Goal: Task Accomplishment & Management: Use online tool/utility

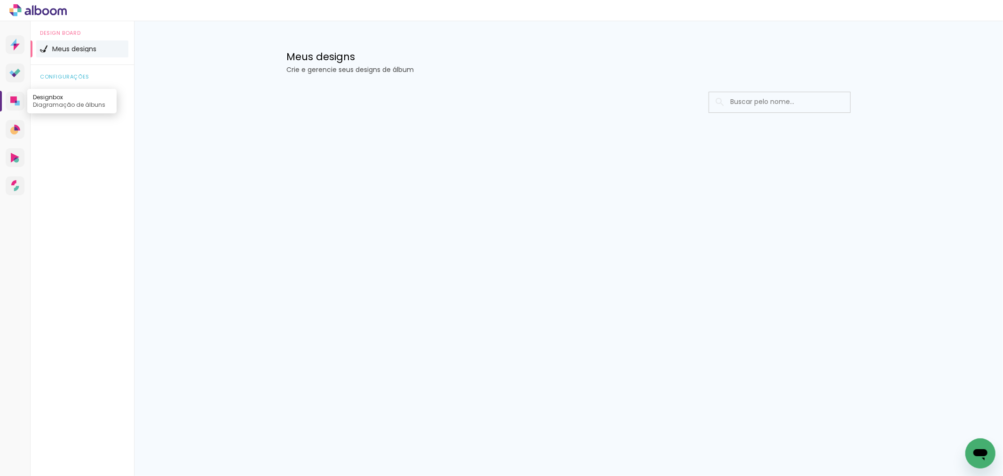
click at [8, 102] on link "Designbox Diagramação de álbuns" at bounding box center [15, 101] width 19 height 19
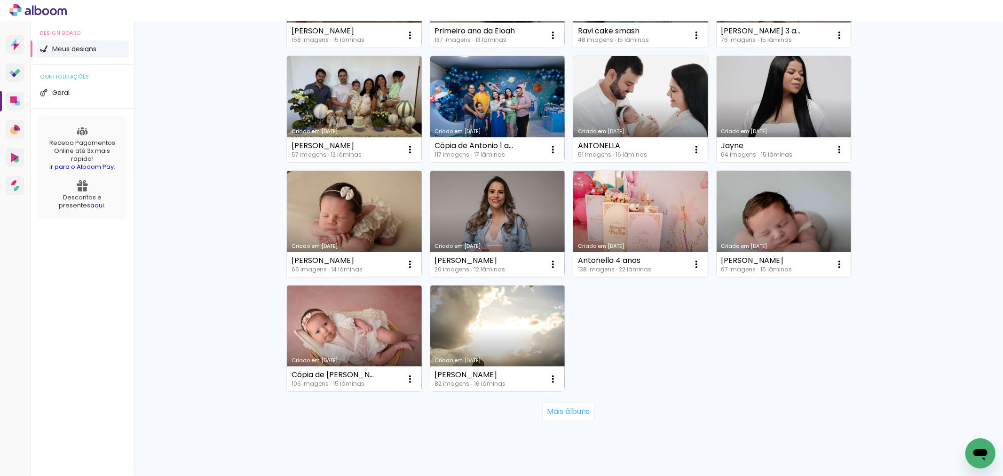
scroll to position [543, 0]
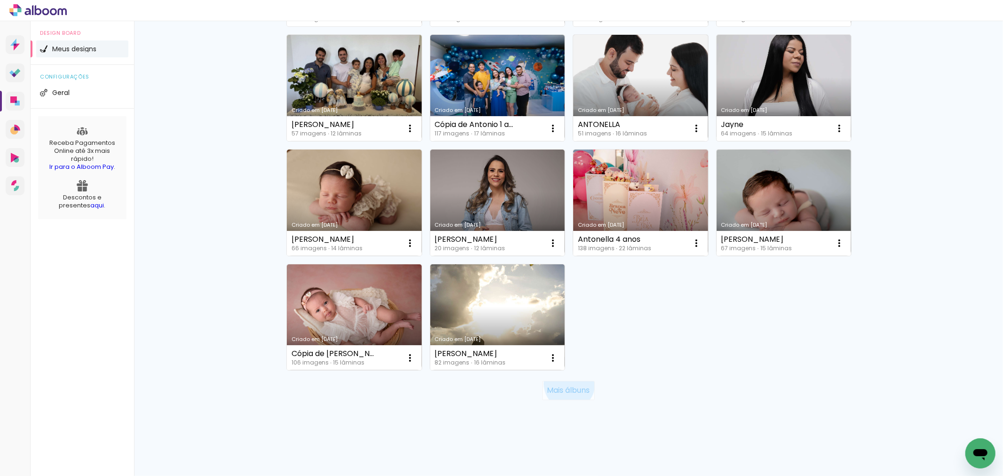
click at [565, 384] on paper-button "Mais álbuns" at bounding box center [568, 390] width 52 height 19
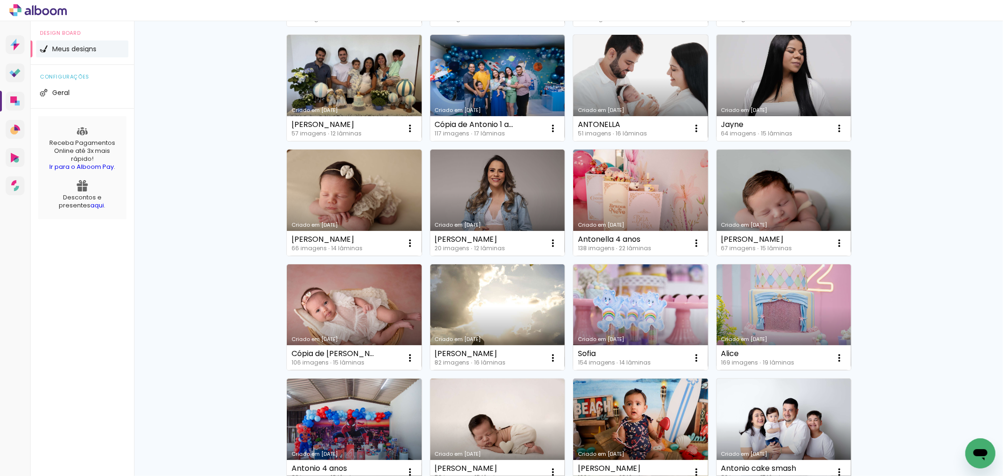
click at [589, 313] on link "Criado em [DATE]" at bounding box center [640, 317] width 135 height 106
